Goal: Register for event/course

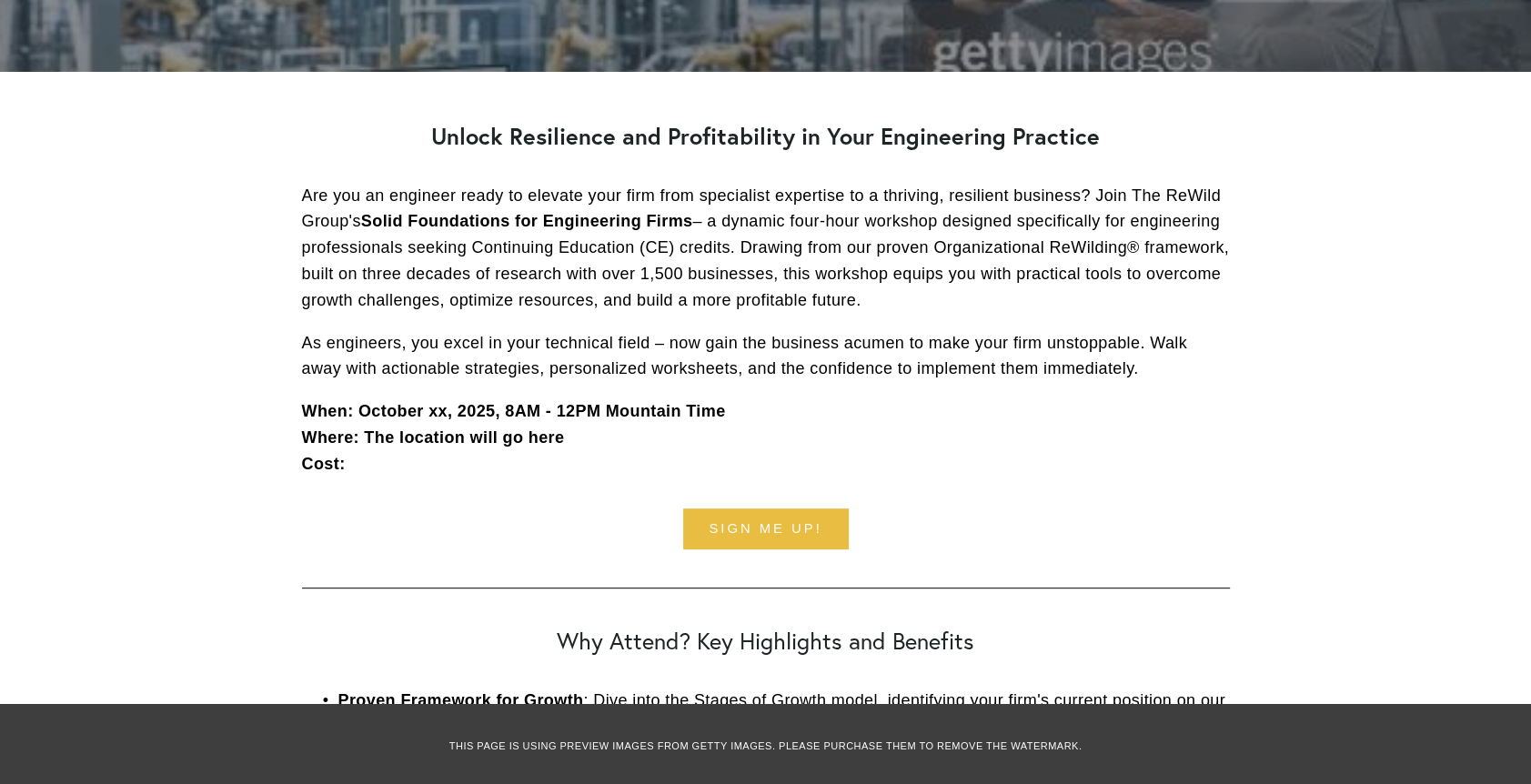
scroll to position [545, 0]
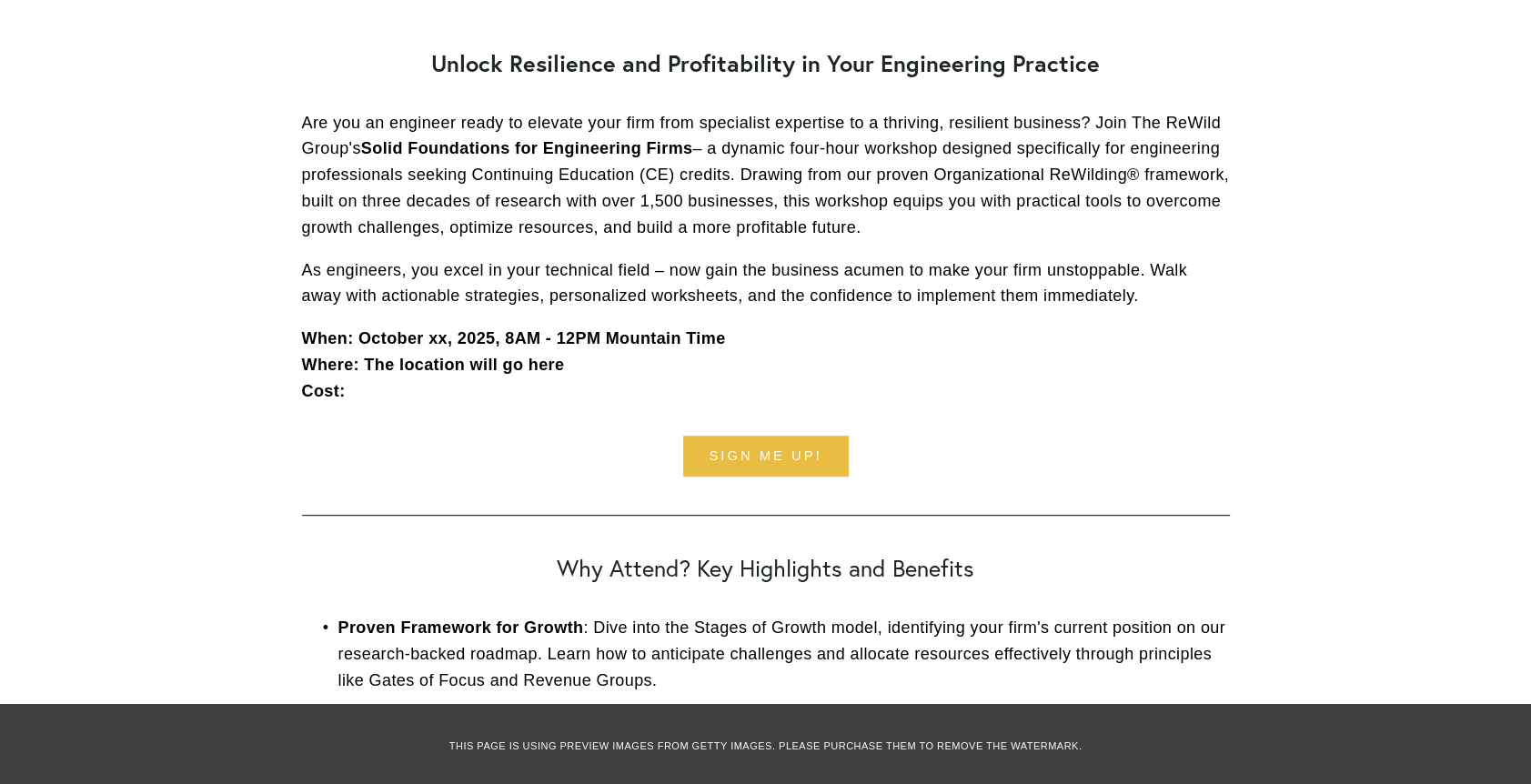
click at [381, 285] on p "As engineers, you excel in your technical field – now gain the business acumen …" at bounding box center [766, 283] width 928 height 53
click at [385, 279] on p "As engineers, you excel in your technical field – now gain the business acumen …" at bounding box center [766, 283] width 928 height 53
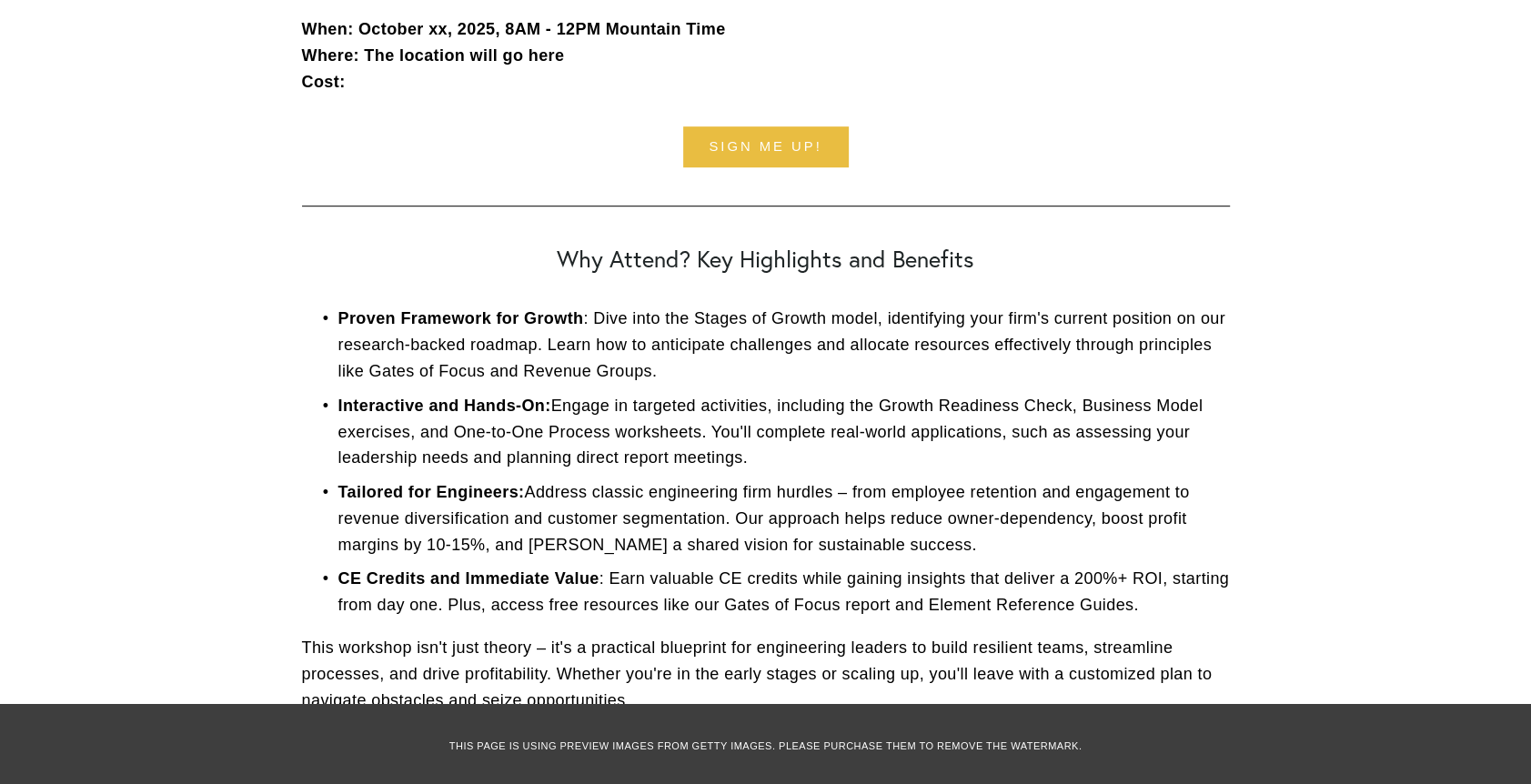
scroll to position [637, 0]
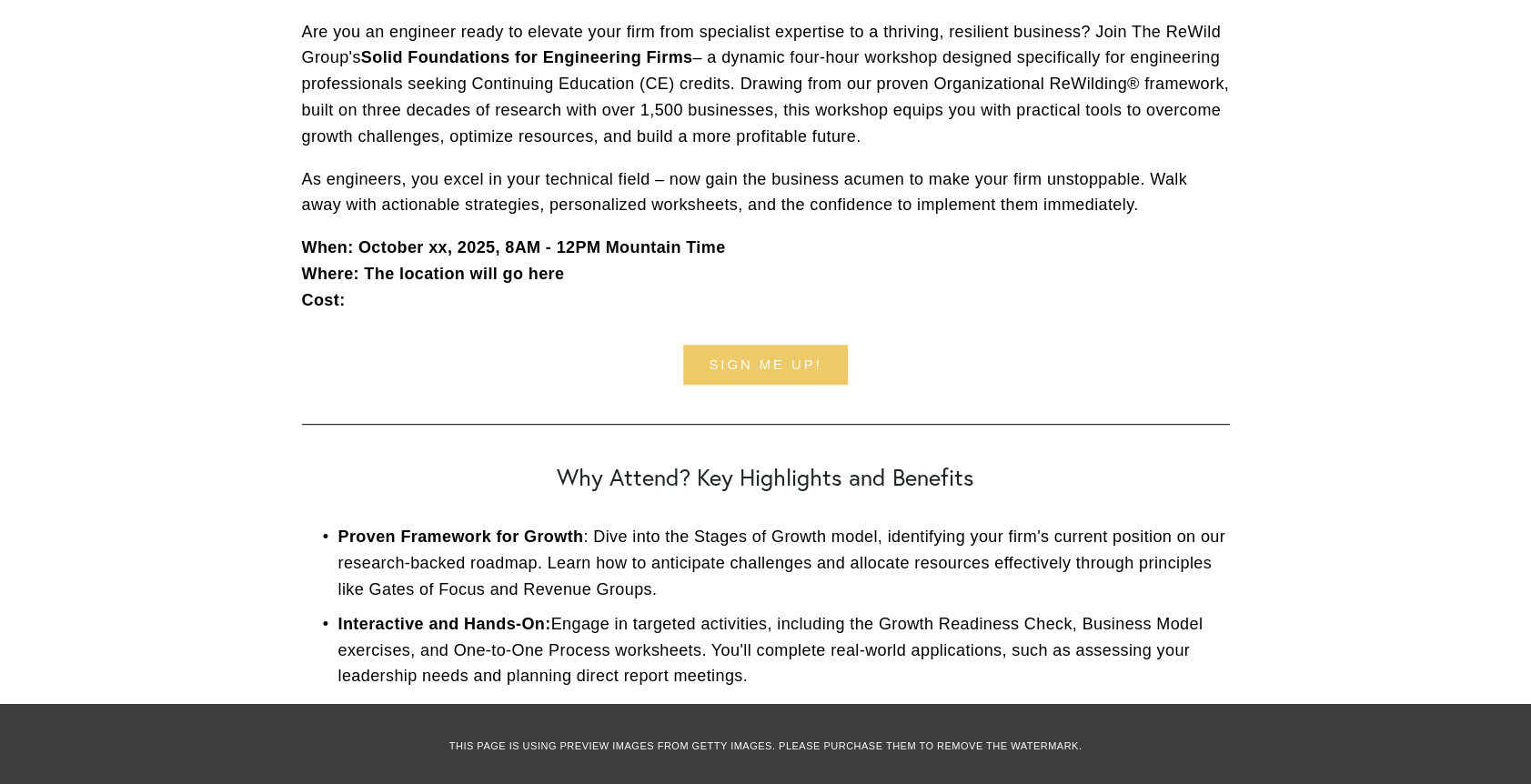
click at [761, 362] on link "Sign me up!" at bounding box center [766, 365] width 166 height 41
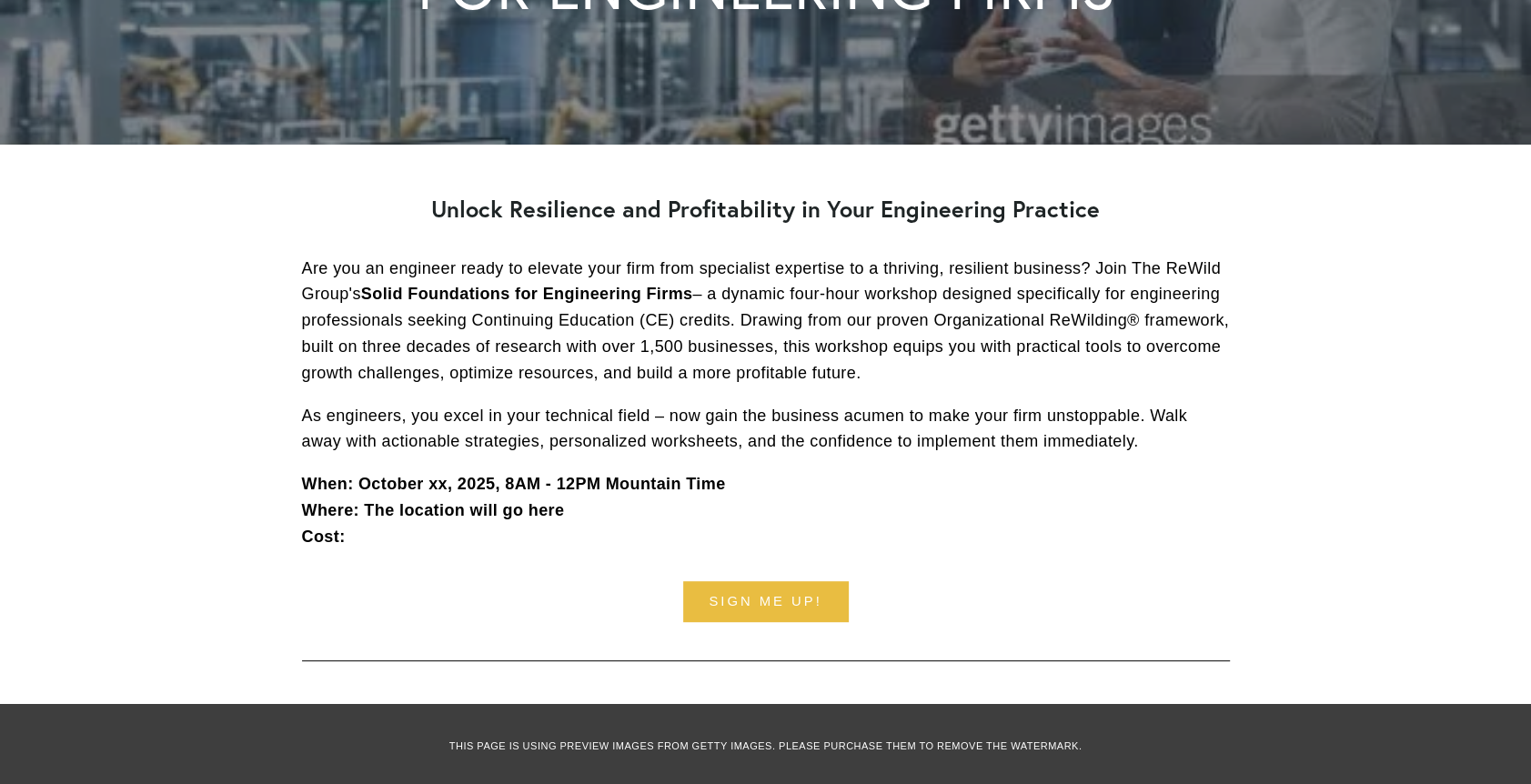
scroll to position [364, 0]
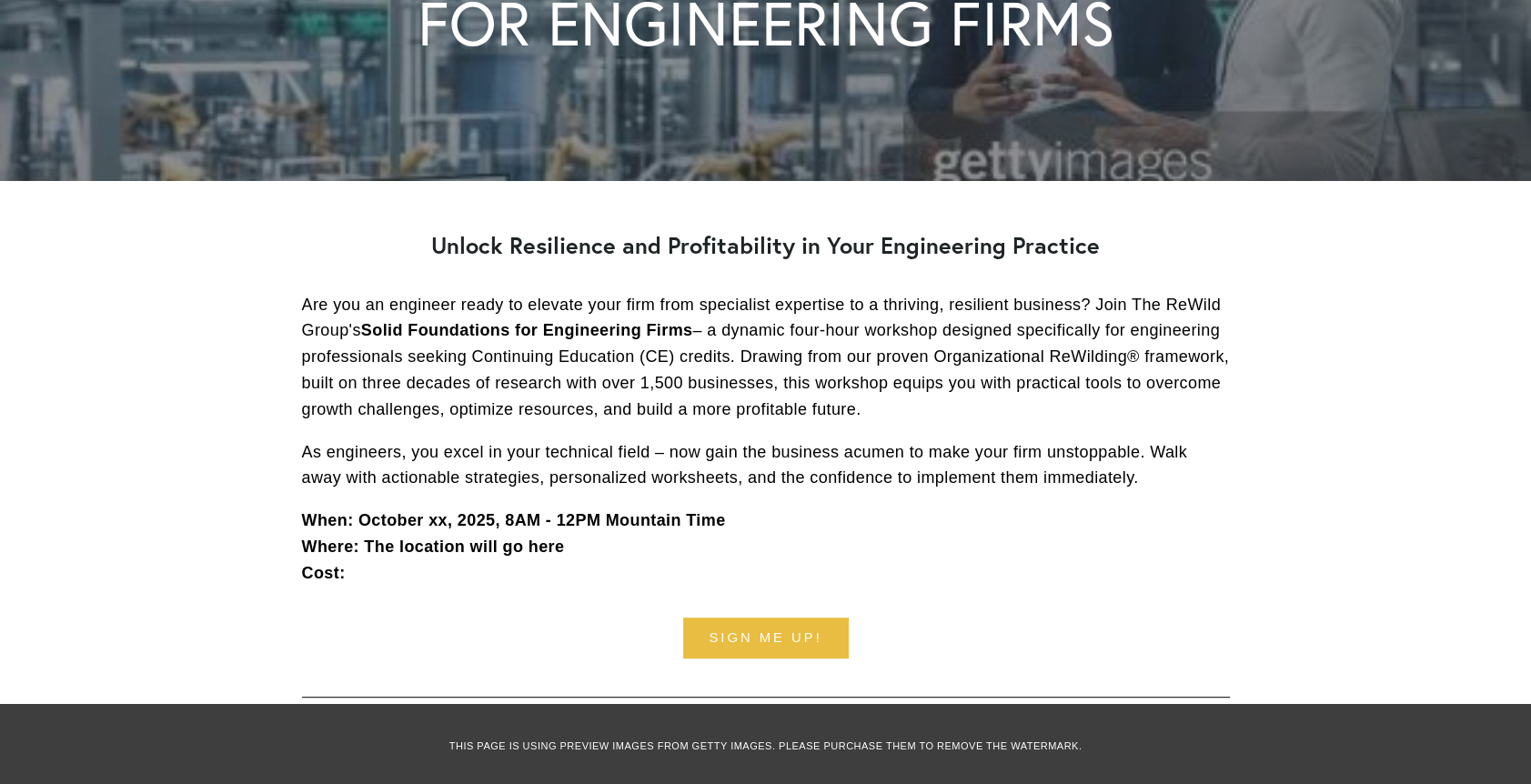
click at [781, 280] on div "Unlock Resilience and Profitability in Your Engineering Practice Are you an eng…" at bounding box center [766, 409] width 928 height 355
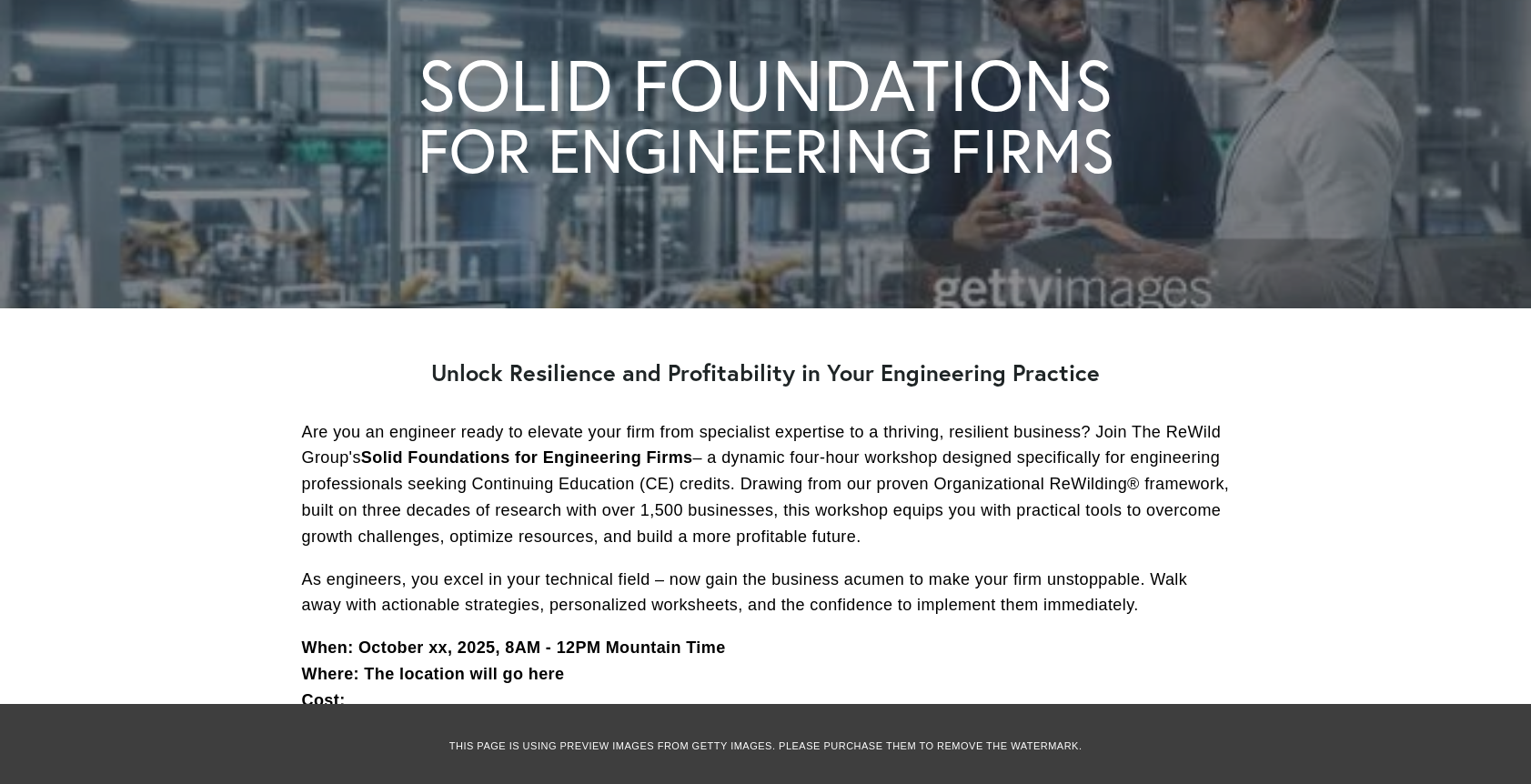
scroll to position [0, 0]
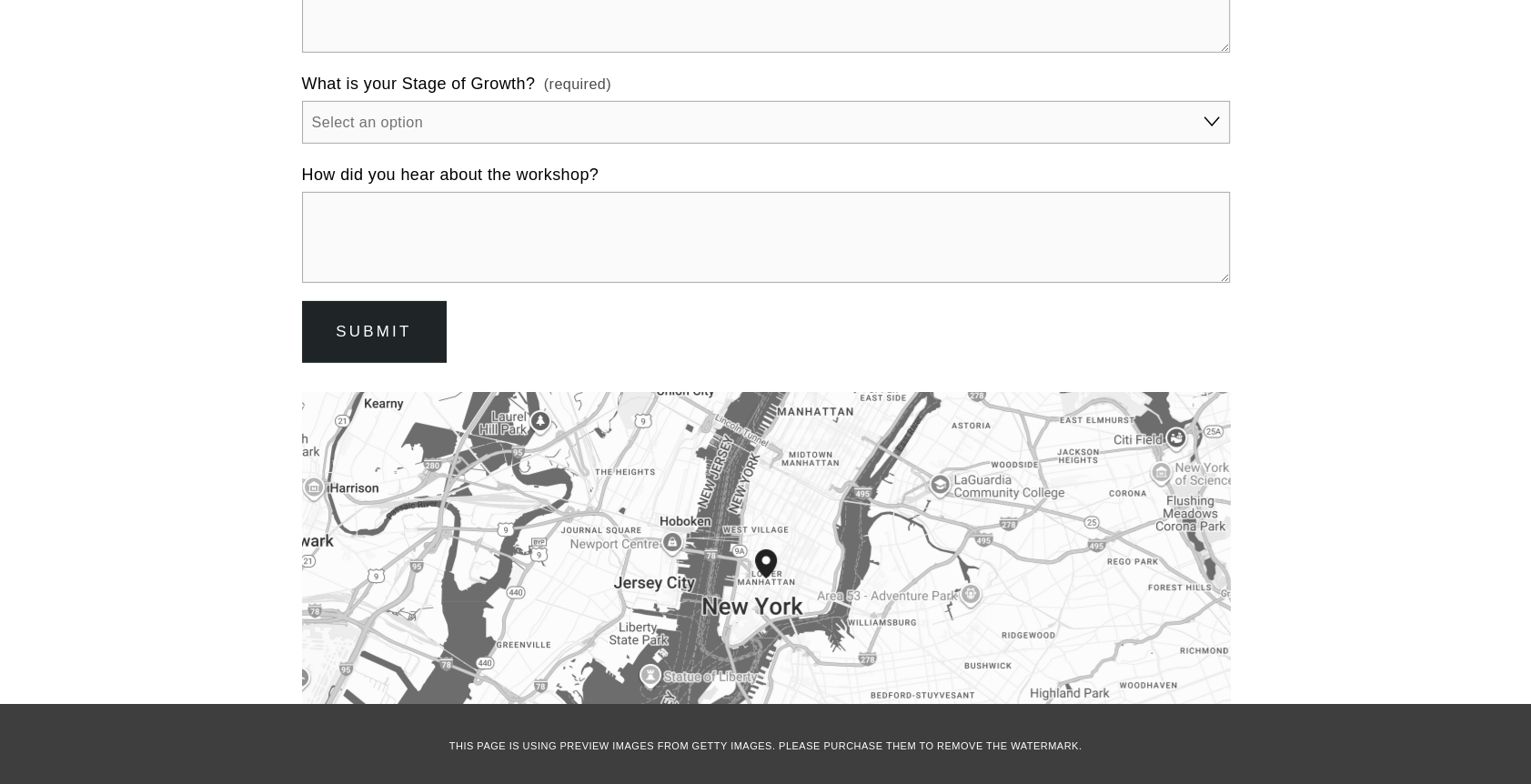
scroll to position [4663, 0]
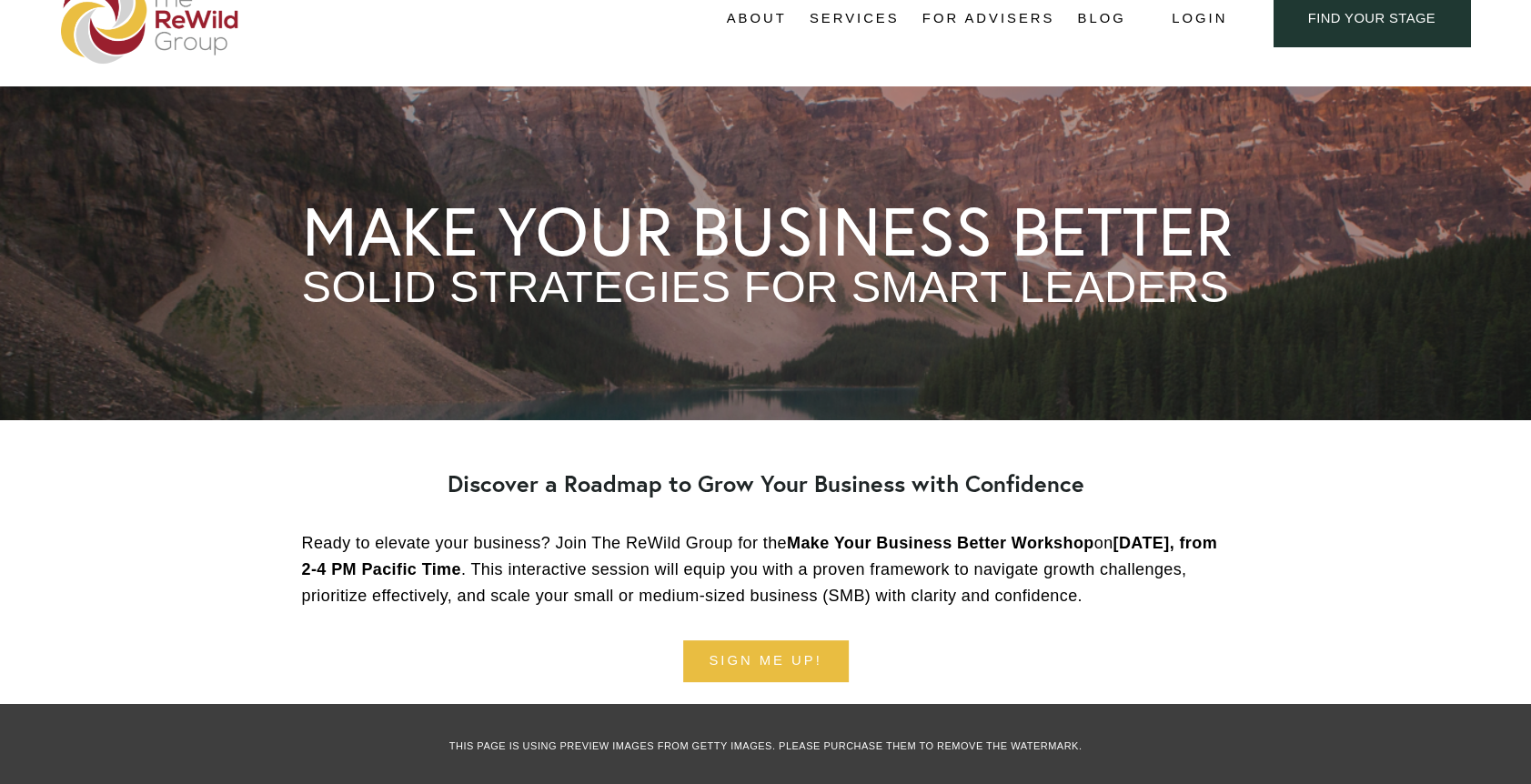
scroll to position [182, 0]
